Goal: Entertainment & Leisure: Consume media (video, audio)

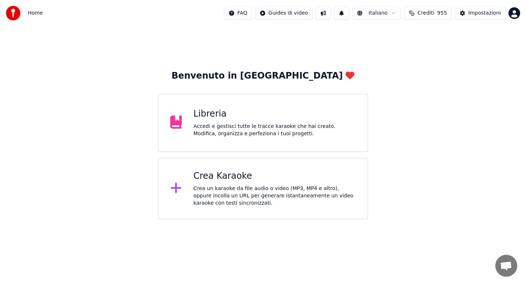
click at [251, 122] on div "Libreria Accedi e gestisci tutte le tracce karaoke che hai creato. Modifica, or…" at bounding box center [275, 122] width 163 height 29
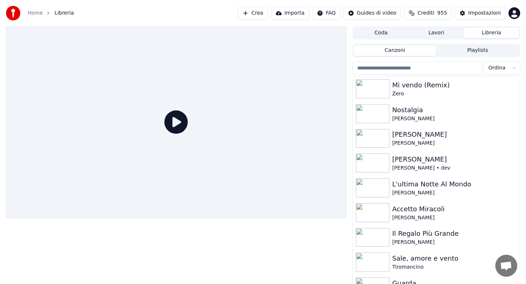
click at [434, 69] on input "search" at bounding box center [418, 67] width 130 height 13
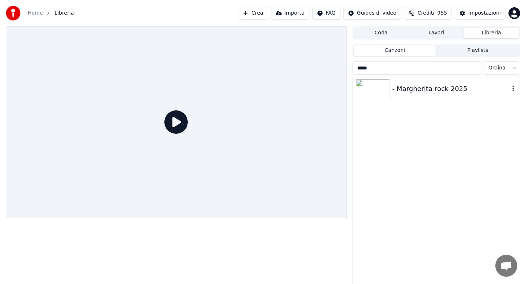
type input "*****"
click at [449, 90] on div "- Margherita rock 2025" at bounding box center [450, 89] width 117 height 10
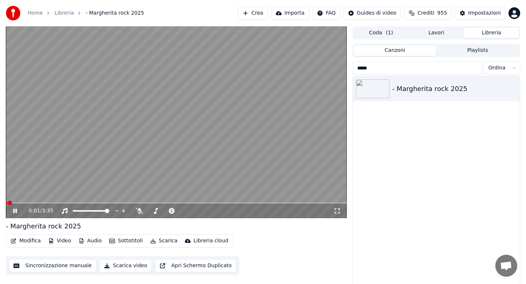
click at [166, 202] on span at bounding box center [176, 202] width 341 height 1
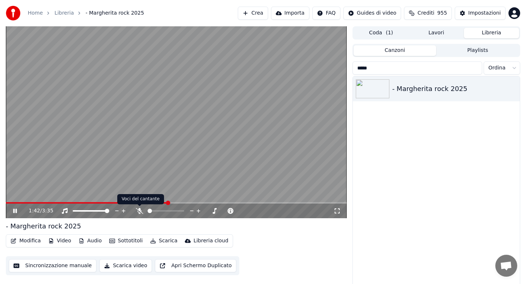
click at [139, 211] on icon at bounding box center [139, 211] width 7 height 6
click at [36, 202] on span at bounding box center [87, 202] width 162 height 1
click at [73, 203] on span at bounding box center [176, 202] width 341 height 1
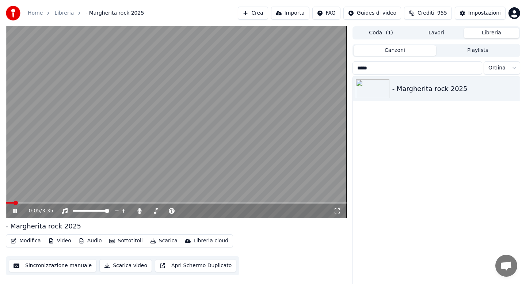
click at [14, 203] on span at bounding box center [10, 202] width 8 height 1
click at [104, 202] on span at bounding box center [176, 202] width 341 height 1
click at [15, 211] on icon at bounding box center [20, 211] width 17 height 6
